Goal: Check status

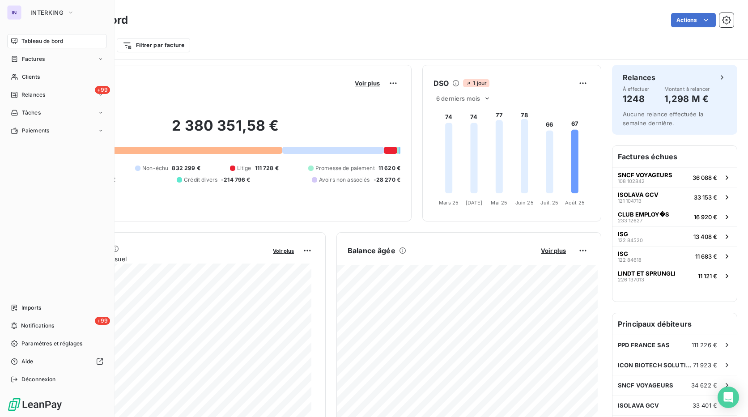
scroll to position [455, 0]
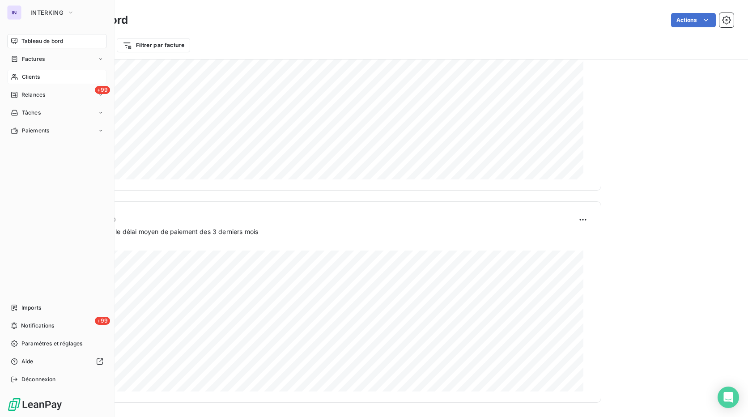
drag, startPoint x: 34, startPoint y: 76, endPoint x: 42, endPoint y: 76, distance: 7.6
click at [34, 76] on span "Clients" at bounding box center [31, 77] width 18 height 8
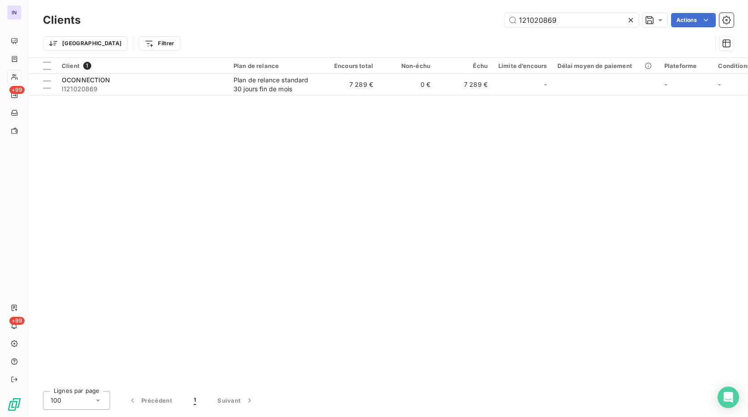
drag, startPoint x: 461, startPoint y: 21, endPoint x: 425, endPoint y: 21, distance: 36.7
click at [428, 21] on div "121020869 Actions" at bounding box center [412, 20] width 642 height 14
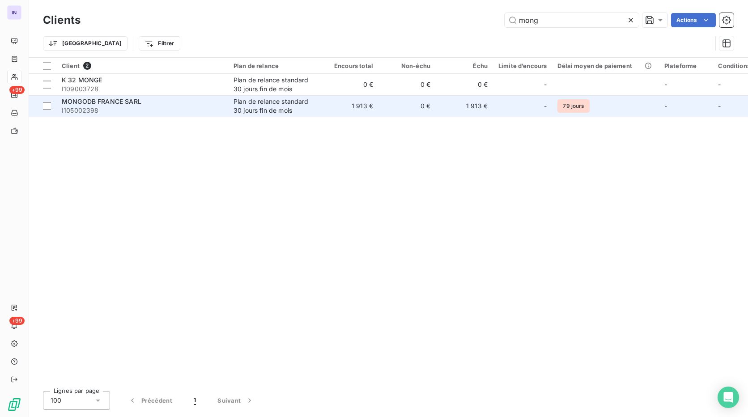
type input "mong"
click at [144, 106] on span "I105002398" at bounding box center [142, 110] width 161 height 9
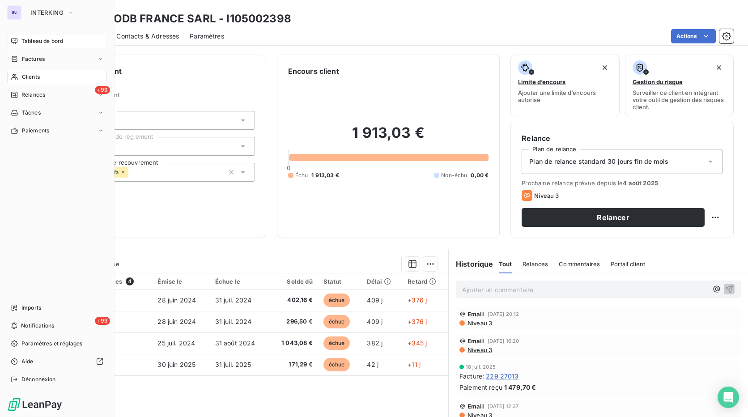
click at [28, 38] on span "Tableau de bord" at bounding box center [42, 41] width 42 height 8
